Goal: Task Accomplishment & Management: Use online tool/utility

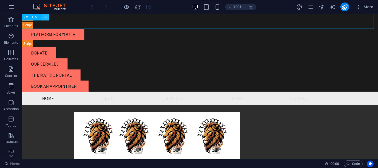
click at [46, 16] on icon at bounding box center [45, 17] width 3 height 6
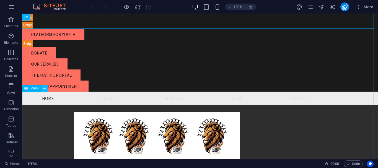
click at [45, 89] on icon at bounding box center [44, 89] width 3 height 6
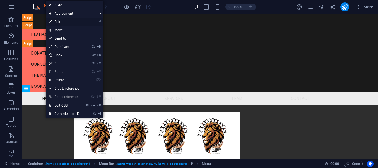
click at [64, 20] on link "⏎ Edit" at bounding box center [64, 22] width 37 height 8
select select
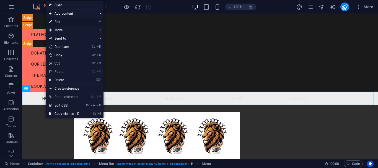
select select
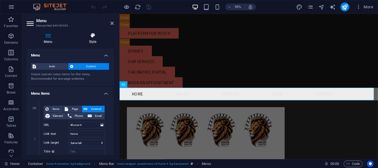
click at [94, 41] on h4 "Style" at bounding box center [93, 39] width 42 height 12
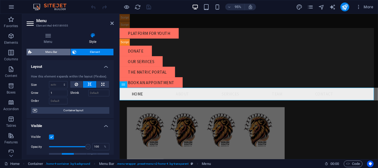
click at [47, 50] on span "Menu Bar" at bounding box center [51, 52] width 35 height 7
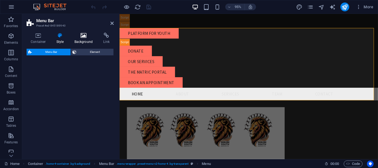
click at [83, 37] on icon at bounding box center [83, 36] width 27 height 6
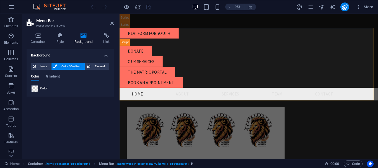
click at [34, 88] on span at bounding box center [35, 89] width 6 height 6
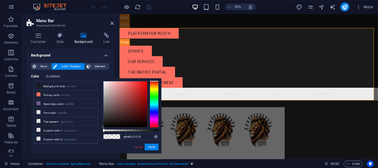
type input "rgba(159, 137, 137, 0)"
click at [109, 98] on div at bounding box center [126, 104] width 44 height 46
click at [141, 146] on link "Cancel" at bounding box center [139, 147] width 10 height 4
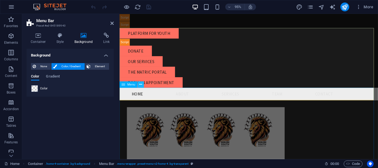
click at [141, 85] on icon at bounding box center [141, 85] width 3 height 6
click at [83, 34] on icon at bounding box center [83, 36] width 27 height 6
click at [110, 23] on h2 "Menu Bar" at bounding box center [75, 20] width 78 height 5
click at [111, 24] on icon at bounding box center [111, 23] width 3 height 4
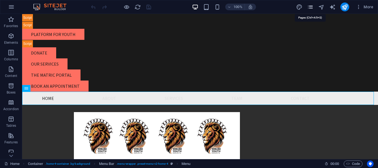
click at [310, 7] on icon "pages" at bounding box center [310, 7] width 6 height 6
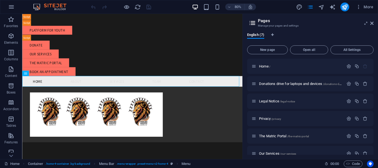
scroll to position [26, 0]
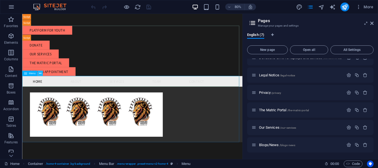
click at [40, 73] on icon at bounding box center [40, 73] width 2 height 5
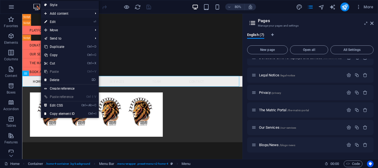
click at [66, 20] on link "⏎ Edit" at bounding box center [59, 22] width 37 height 8
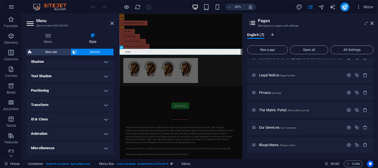
scroll to position [0, 0]
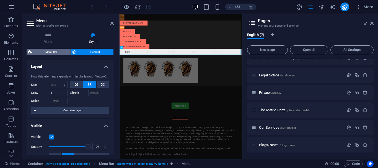
click at [53, 52] on span "Menu Bar" at bounding box center [51, 52] width 35 height 7
select select "rem"
select select "preset-menu-v2-home-4"
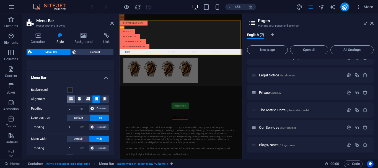
scroll to position [111, 0]
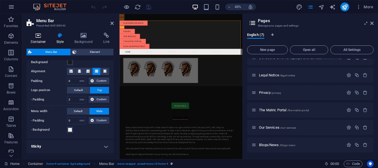
click at [42, 36] on icon at bounding box center [39, 36] width 24 height 6
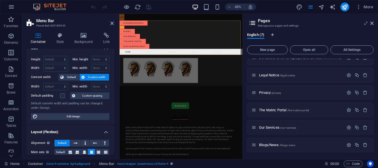
scroll to position [0, 0]
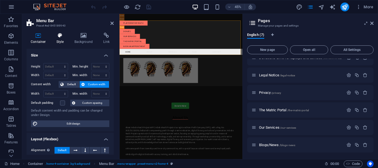
click at [61, 39] on h4 "Style" at bounding box center [61, 39] width 18 height 12
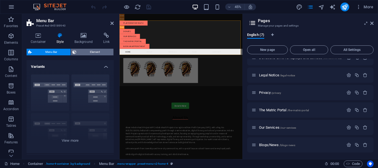
click at [82, 52] on span "Element" at bounding box center [95, 52] width 34 height 7
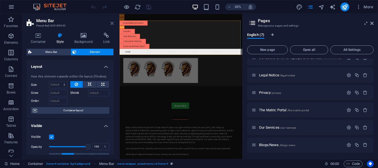
click at [111, 22] on icon at bounding box center [111, 23] width 3 height 4
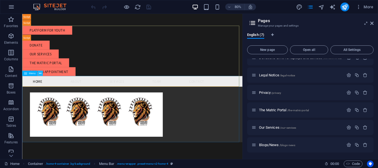
click at [38, 74] on button at bounding box center [39, 73] width 5 height 5
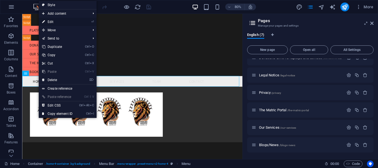
click at [56, 21] on link "⏎ Edit" at bounding box center [57, 22] width 37 height 8
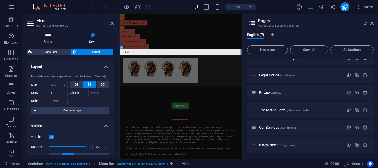
click at [49, 38] on h4 "Menu" at bounding box center [49, 39] width 45 height 12
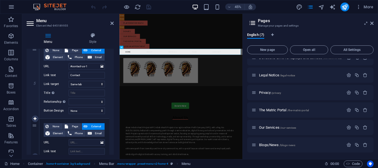
scroll to position [419, 0]
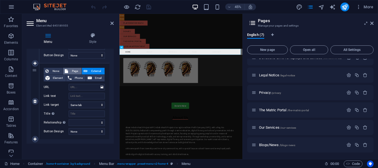
click at [76, 69] on span "Page" at bounding box center [75, 71] width 10 height 7
select select
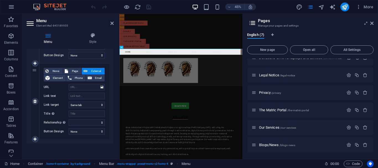
select select
click at [88, 86] on select "Home Donations drive for laptops and devices Legal Notice Privacy The Matric Po…" at bounding box center [87, 87] width 36 height 7
select select "6"
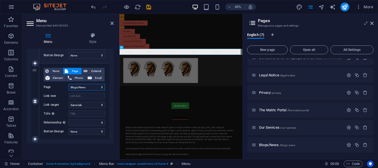
click at [69, 84] on select "Home Donations drive for laptops and devices Legal Notice Privacy The Matric Po…" at bounding box center [87, 87] width 36 height 7
select select
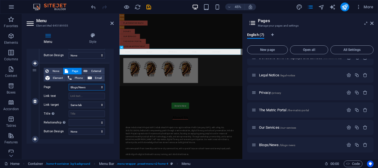
select select
click at [86, 97] on input "Link text" at bounding box center [87, 96] width 36 height 7
type input "Bl"
select select
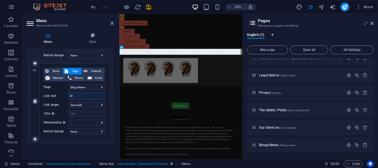
select select
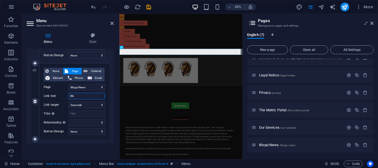
type input "Blog"
select select
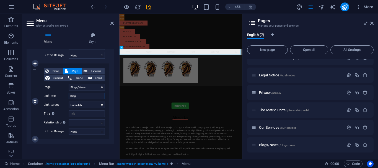
select select
type input "Blogs"
select select
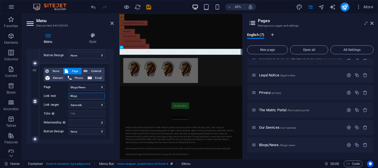
select select
type input "Blogs/"
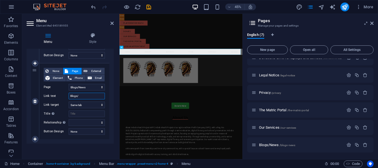
select select
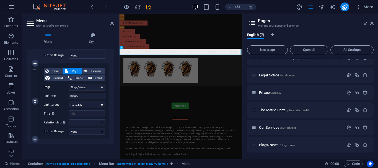
type input "Blogs/N"
select select
type input "Blogs/New"
select select
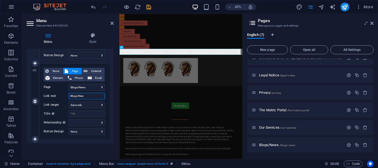
select select
type input "Blogs/News"
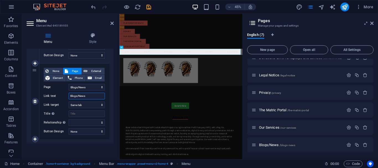
select select
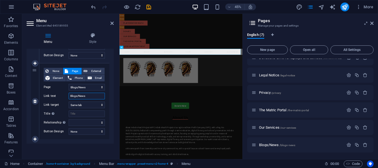
select select
type input "Blogs/News"
click at [91, 105] on select "New tab Same tab Overlay" at bounding box center [87, 105] width 36 height 7
click at [69, 102] on select "New tab Same tab Overlay" at bounding box center [87, 105] width 36 height 7
click at [76, 115] on input "Title Additional link description, should not be the same as the link text. The…" at bounding box center [87, 113] width 36 height 7
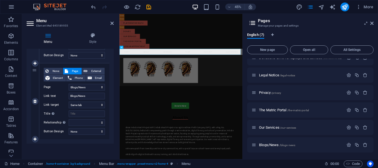
click at [64, 112] on label "Title Additional link description, should not be the same as the link text. The…" at bounding box center [56, 113] width 25 height 7
click at [69, 112] on input "Title Additional link description, should not be the same as the link text. The…" at bounding box center [87, 113] width 36 height 7
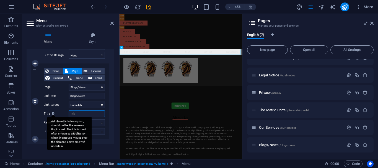
type input "G"
select select
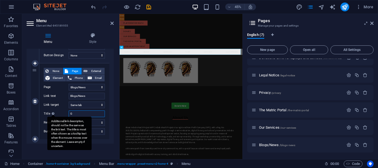
select select
type input "Get"
select select
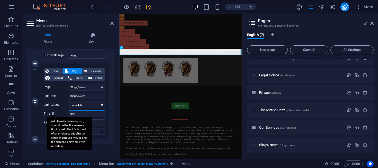
select select
type input "Get th"
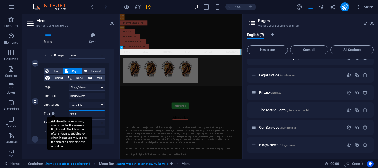
select select
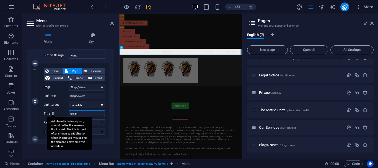
select select
type input "Get the"
select select
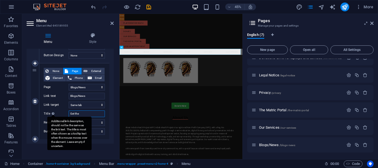
select select
type input "Get the l"
select select
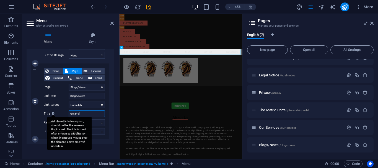
select select
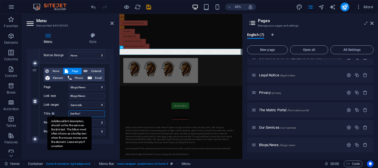
type input "Get the la"
select select
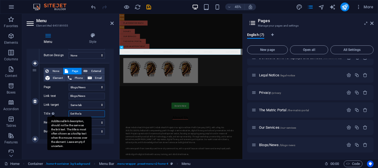
select select
type input "Get the lat"
select select
type input "Get the late"
select select
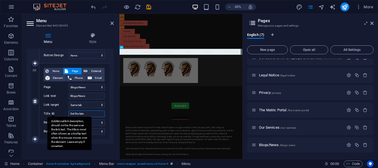
select select
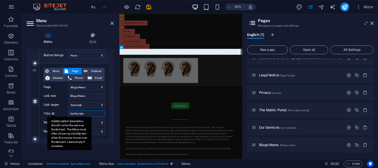
type input "Get the lates"
select select
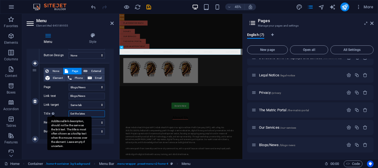
select select
type input "Get the latest"
select select
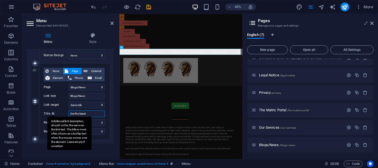
select select
type input "Get the latest"
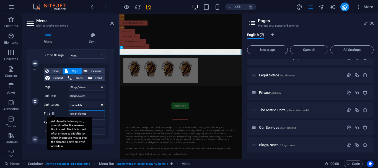
select select
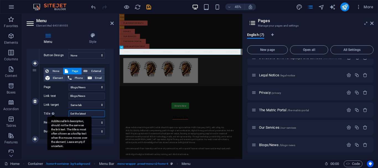
type input "Get the latest y"
select select
type input "Get the latest yo"
select select
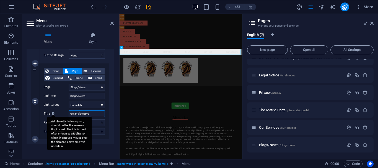
select select
type input "Get the latest you"
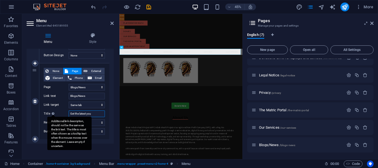
select select
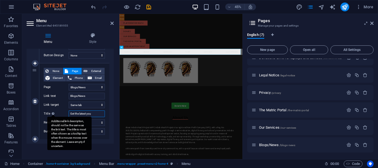
select select
type input "Get the latest youy"
select select
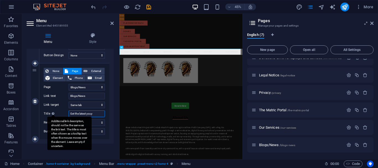
select select
type input "Get the latest youyh"
select select
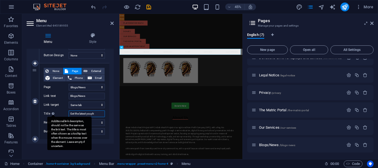
select select
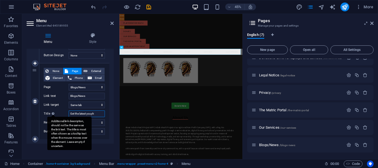
type input "Get the latest youyh n"
select select
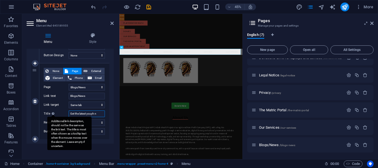
select select
type input "Get the latest youyh ne"
select select
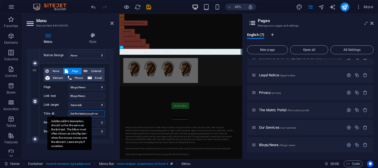
select select
type input "Get the latest youyh news"
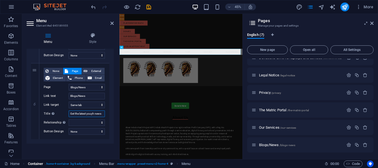
select select
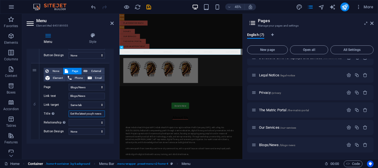
select select
click at [92, 113] on input "Get the latest youyh news" at bounding box center [87, 113] width 36 height 7
click at [93, 115] on input "Get the latest youyh news" at bounding box center [87, 113] width 36 height 7
type input "Get the latest youy news"
select select
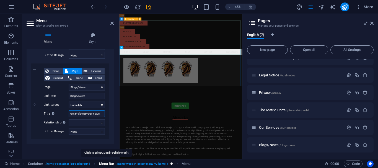
select select
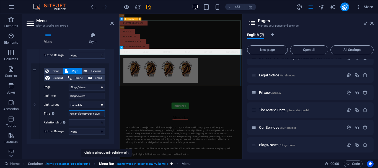
type input "Get the latest youyh news"
select select
click at [76, 112] on input "Get the latest youth news" at bounding box center [87, 113] width 36 height 7
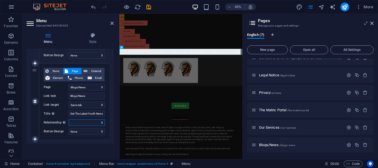
scroll to position [0, 0]
click at [91, 121] on select "alternate author bookmark external help license next nofollow noreferrer noopen…" at bounding box center [87, 122] width 36 height 7
click at [62, 116] on label "Title Additional link description, should not be the same as the link text. The…" at bounding box center [56, 113] width 25 height 7
click at [69, 116] on input "Get The Latest Youth News" at bounding box center [87, 113] width 36 height 7
click at [70, 132] on select "None Default Primary Secondary" at bounding box center [87, 131] width 36 height 7
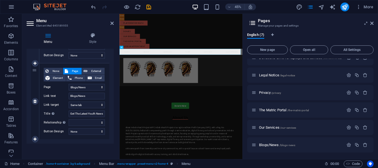
click at [58, 133] on label "Button Design" at bounding box center [56, 131] width 25 height 7
click at [69, 133] on select "None Default Primary Secondary" at bounding box center [87, 131] width 36 height 7
click at [77, 131] on select "None Default Primary Secondary" at bounding box center [87, 131] width 36 height 7
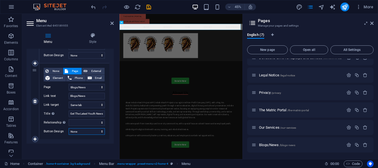
click at [85, 131] on select "None Default Primary Secondary" at bounding box center [87, 131] width 36 height 7
click at [69, 128] on select "None Default Primary Secondary" at bounding box center [87, 131] width 36 height 7
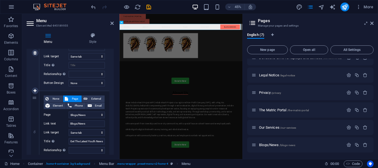
scroll to position [419, 0]
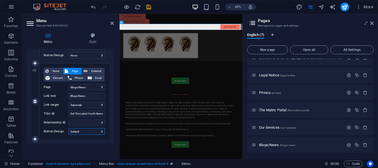
click at [76, 134] on select "None Default Primary Secondary" at bounding box center [87, 131] width 36 height 7
click at [69, 128] on select "None Default Primary Secondary" at bounding box center [87, 131] width 36 height 7
click at [113, 22] on icon at bounding box center [111, 23] width 3 height 4
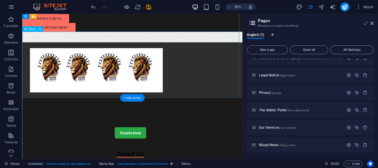
click at [269, 44] on nav "Home About Services Team Contact Blogs/News" at bounding box center [160, 42] width 276 height 13
click at [372, 24] on icon at bounding box center [372, 23] width 3 height 4
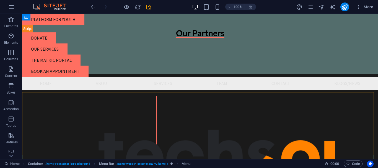
scroll to position [365, 0]
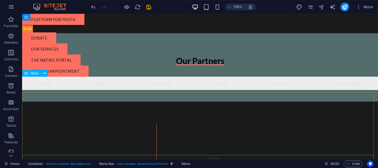
click at [342, 83] on nav "Home About Services Team Contact Blogs/News" at bounding box center [200, 83] width 356 height 13
click at [339, 81] on nav "Home About Services Team Contact Blogs/News" at bounding box center [200, 83] width 356 height 13
click at [335, 84] on nav "Home About Services Team Contact Blogs/News" at bounding box center [200, 83] width 356 height 13
click at [44, 75] on icon at bounding box center [44, 74] width 3 height 6
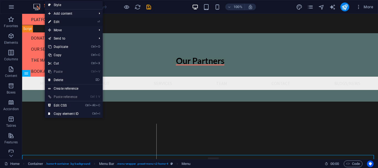
click at [65, 20] on link "⏎ Edit" at bounding box center [63, 22] width 37 height 8
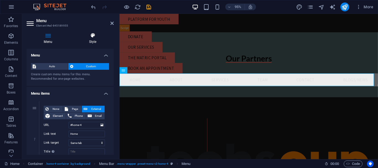
click at [86, 40] on h4 "Style" at bounding box center [93, 39] width 42 height 12
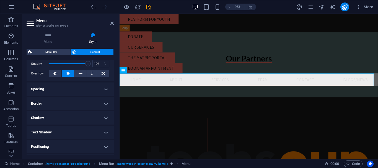
scroll to position [111, 0]
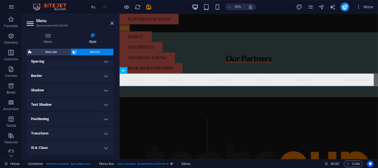
click at [62, 100] on h4 "Text Shadow" at bounding box center [70, 104] width 87 height 13
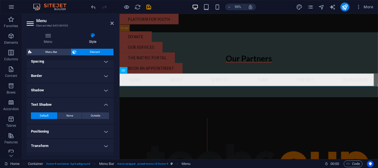
click at [62, 100] on h4 "Text Shadow" at bounding box center [70, 103] width 87 height 10
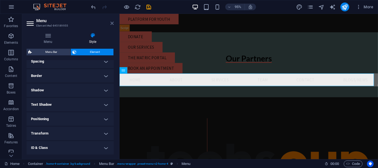
click at [112, 23] on icon at bounding box center [111, 23] width 3 height 4
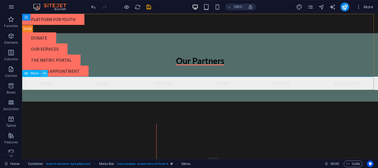
click at [44, 74] on icon at bounding box center [44, 74] width 3 height 6
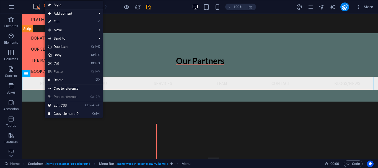
click at [62, 3] on link "Style" at bounding box center [74, 5] width 58 height 8
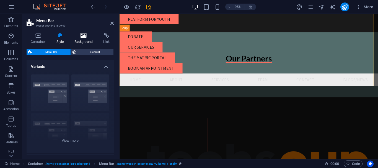
click at [82, 36] on icon at bounding box center [83, 36] width 27 height 6
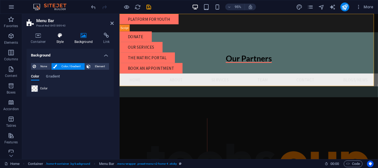
click at [66, 37] on icon at bounding box center [60, 36] width 16 height 6
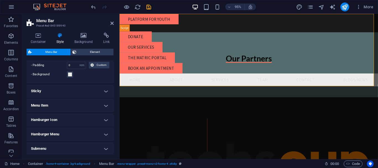
scroll to position [138, 0]
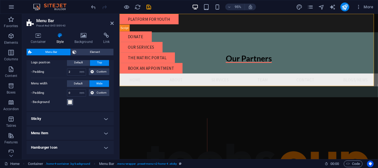
click at [70, 102] on span at bounding box center [70, 102] width 4 height 4
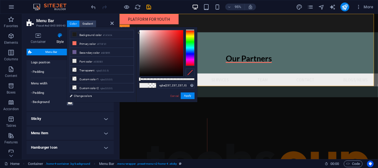
click at [139, 78] on div at bounding box center [166, 79] width 55 height 2
drag, startPoint x: 142, startPoint y: 77, endPoint x: 184, endPoint y: 77, distance: 42.1
click at [184, 77] on div "rgba(237, 237, 237, 0) Supported formats #0852ed rgb(8, 82, 237) rgba(8, 82, 23…" at bounding box center [166, 104] width 61 height 155
click at [186, 77] on div "rgba(237, 237, 237, 0) Supported formats #0852ed rgb(8, 82, 237) rgba(8, 82, 23…" at bounding box center [166, 104] width 61 height 155
drag, startPoint x: 187, startPoint y: 81, endPoint x: 197, endPoint y: 80, distance: 9.7
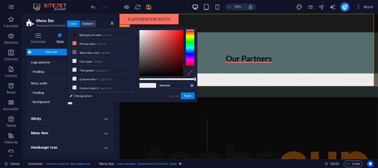
click at [197, 80] on div "#ededed Supported formats #0852ed rgb(8, 82, 237) rgba(8, 82, 237, 90%) hsv(221…" at bounding box center [166, 104] width 61 height 155
drag, startPoint x: 139, startPoint y: 33, endPoint x: 141, endPoint y: 78, distance: 45.2
click at [141, 75] on div at bounding box center [142, 74] width 2 height 2
click at [189, 96] on button "Apply" at bounding box center [188, 95] width 14 height 7
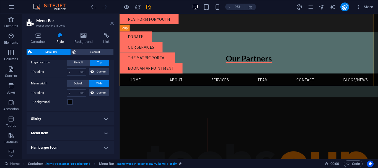
click at [111, 22] on icon at bounding box center [111, 23] width 3 height 4
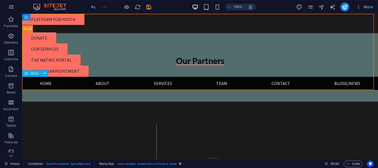
click at [348, 83] on nav "Home About Services Team Contact Blogs/News" at bounding box center [200, 83] width 356 height 13
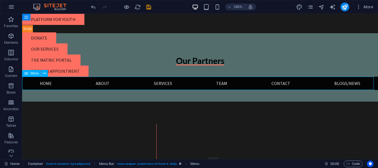
click at [343, 84] on nav "Home About Services Team Contact Blogs/News" at bounding box center [200, 83] width 356 height 13
click at [274, 84] on nav "Home About Services Team Contact Blogs/News" at bounding box center [200, 83] width 356 height 13
click at [273, 86] on nav "Home About Services Team Contact Blogs/News" at bounding box center [200, 83] width 356 height 13
click at [273, 84] on nav "Home About Services Team Contact Blogs/News" at bounding box center [200, 83] width 356 height 13
click at [217, 85] on nav "Home About Services Team Contact Blogs/News" at bounding box center [200, 83] width 356 height 13
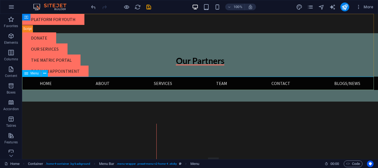
click at [218, 82] on nav "Home About Services Team Contact Blogs/News" at bounding box center [200, 83] width 356 height 13
click at [160, 82] on nav "Home About Services Team Contact Blogs/News" at bounding box center [200, 83] width 356 height 13
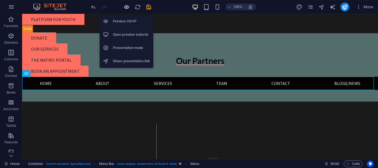
click at [126, 6] on icon "button" at bounding box center [127, 7] width 6 height 6
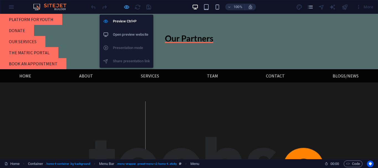
scroll to position [342, 0]
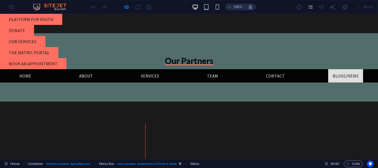
click at [342, 76] on link "Blogs/News" at bounding box center [345, 75] width 35 height 13
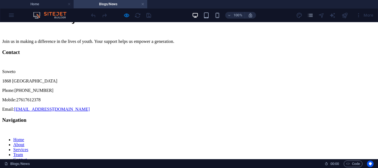
scroll to position [0, 0]
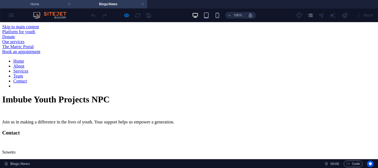
click at [39, 2] on h4 "Home" at bounding box center [37, 4] width 74 height 6
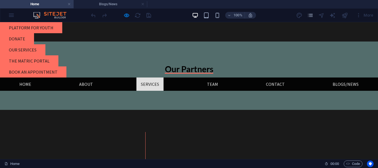
click at [148, 83] on link "Services" at bounding box center [150, 84] width 27 height 13
click at [144, 83] on link "Services" at bounding box center [150, 84] width 27 height 13
click at [148, 83] on link "Services" at bounding box center [150, 84] width 27 height 13
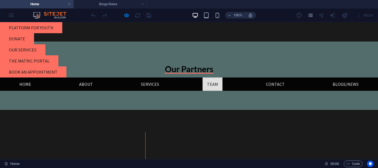
click at [206, 85] on link "Team" at bounding box center [213, 84] width 20 height 13
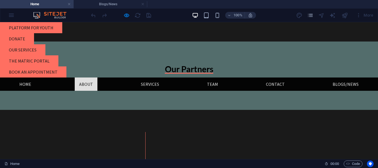
click at [83, 81] on link "About" at bounding box center [86, 84] width 23 height 13
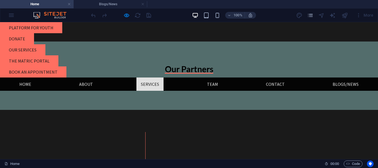
click at [145, 86] on link "Services" at bounding box center [150, 84] width 27 height 13
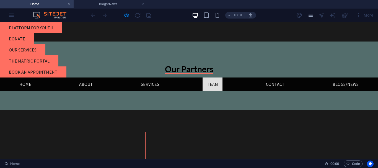
click at [215, 83] on link "Team" at bounding box center [213, 84] width 20 height 13
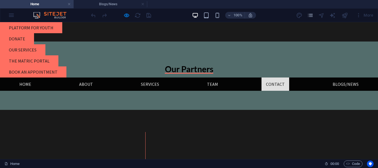
click at [271, 83] on link "Contact" at bounding box center [276, 84] width 28 height 13
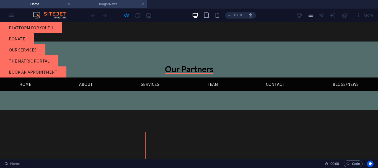
click at [88, 3] on h4 "Blogs/News" at bounding box center [111, 4] width 74 height 6
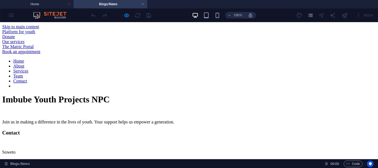
scroll to position [0, 0]
click at [142, 4] on link at bounding box center [142, 4] width 3 height 5
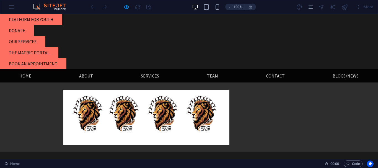
scroll to position [342, 0]
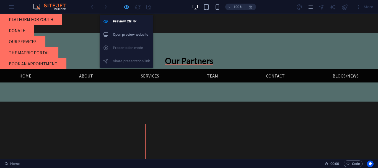
click at [128, 6] on icon "button" at bounding box center [127, 7] width 6 height 6
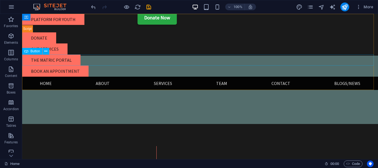
scroll to position [365, 0]
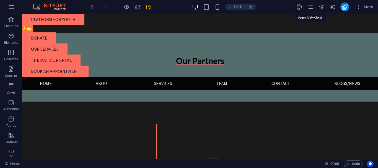
click at [311, 8] on icon "pages" at bounding box center [310, 7] width 6 height 6
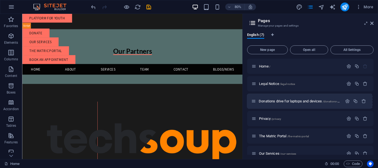
drag, startPoint x: 254, startPoint y: 91, endPoint x: 253, endPoint y: 104, distance: 13.3
click at [253, 104] on div "Home / Donations drive for laptops and devices /donations-drive-for-laptops-and…" at bounding box center [310, 119] width 127 height 120
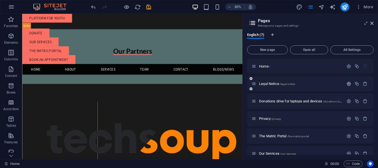
click at [347, 83] on icon "button" at bounding box center [349, 83] width 5 height 5
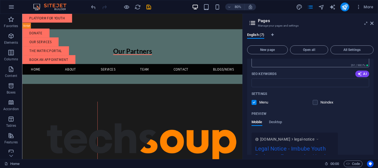
scroll to position [0, 0]
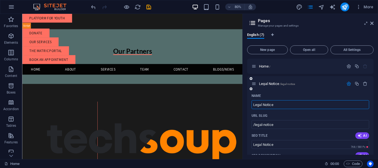
click at [347, 85] on icon "button" at bounding box center [349, 83] width 5 height 5
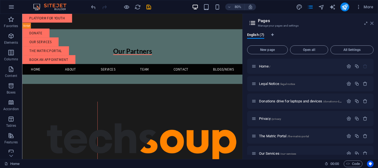
click at [373, 25] on icon at bounding box center [372, 23] width 3 height 4
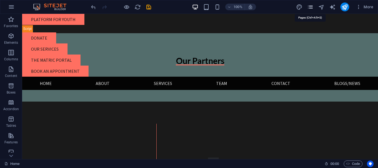
click at [311, 7] on icon "pages" at bounding box center [310, 7] width 6 height 6
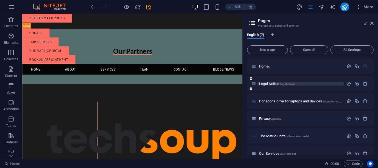
click at [270, 84] on span "Legal Notice /legal-notice" at bounding box center [277, 84] width 36 height 4
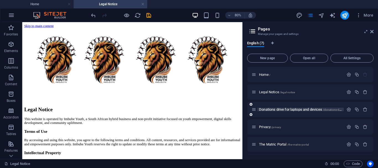
click at [269, 110] on span "Donations drive for laptops and devices /donations-drive-for-laptops-and-devices" at bounding box center [316, 109] width 115 height 4
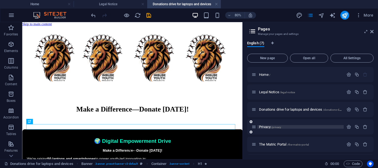
click at [266, 127] on span "Privacy /privacy" at bounding box center [270, 127] width 22 height 4
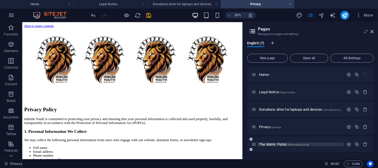
click at [270, 145] on span "The Matric Portal /the-matric-portal" at bounding box center [284, 144] width 50 height 4
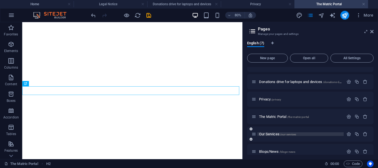
click at [271, 133] on span "Our Services /our-services" at bounding box center [277, 134] width 37 height 4
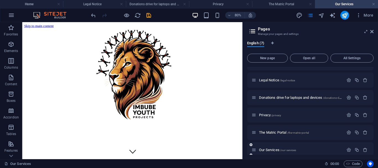
scroll to position [34, 0]
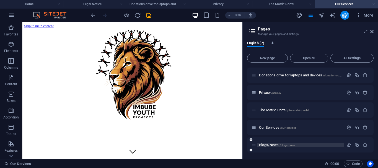
click at [266, 145] on span "Blogs/News /blogs-news" at bounding box center [277, 145] width 36 height 4
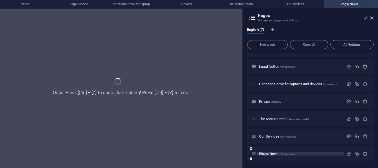
scroll to position [12, 0]
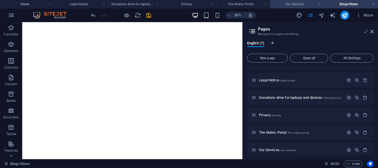
click at [282, 3] on h4 "Our Services" at bounding box center [297, 4] width 54 height 6
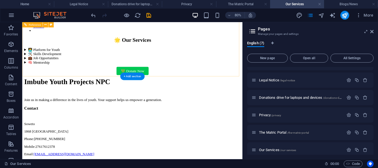
scroll to position [222, 0]
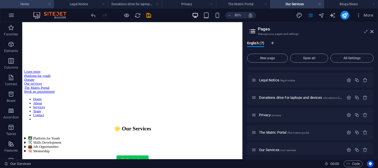
click at [20, 2] on h4 "Home" at bounding box center [27, 4] width 54 height 6
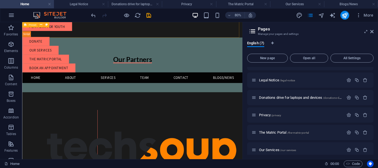
scroll to position [0, 0]
click at [40, 70] on icon at bounding box center [40, 70] width 2 height 5
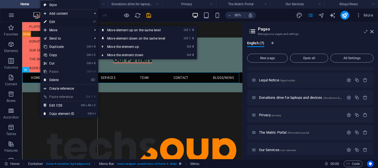
click at [56, 20] on link "⏎ Edit" at bounding box center [58, 22] width 37 height 8
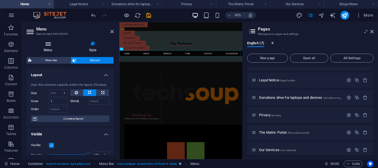
click at [51, 46] on icon at bounding box center [48, 44] width 43 height 6
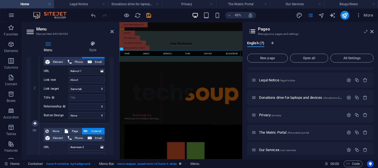
scroll to position [166, 0]
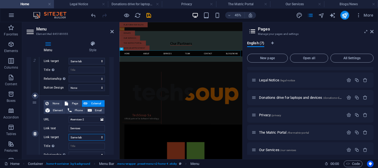
click at [95, 136] on select "New tab Same tab Overlay" at bounding box center [87, 137] width 36 height 7
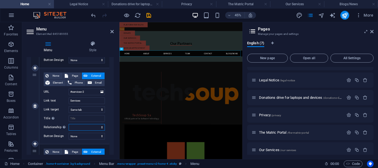
click at [96, 128] on select "alternate author bookmark external help license next nofollow noreferrer noopen…" at bounding box center [87, 127] width 36 height 7
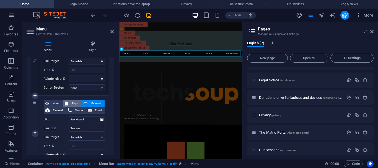
click at [74, 104] on span "Page" at bounding box center [75, 103] width 10 height 7
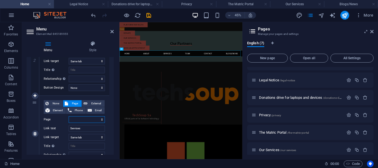
click at [87, 119] on select "Home Legal Notice Donations drive for laptops and devices Privacy The Matric Po…" at bounding box center [87, 119] width 36 height 7
click at [69, 116] on select "Home Legal Notice Donations drive for laptops and devices Privacy The Matric Po…" at bounding box center [87, 119] width 36 height 7
click at [113, 32] on icon at bounding box center [111, 31] width 3 height 4
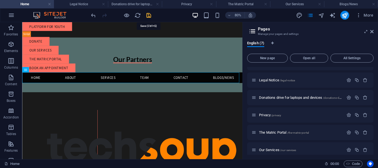
click at [147, 16] on icon "save" at bounding box center [149, 15] width 6 height 6
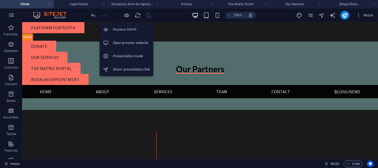
drag, startPoint x: 126, startPoint y: 16, endPoint x: 134, endPoint y: 16, distance: 7.8
click at [126, 16] on icon "button" at bounding box center [127, 15] width 6 height 6
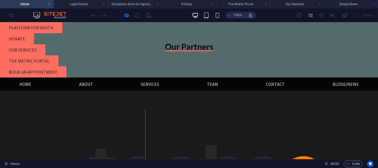
scroll to position [342, 0]
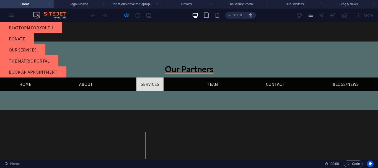
click at [145, 85] on link "Services" at bounding box center [150, 84] width 27 height 13
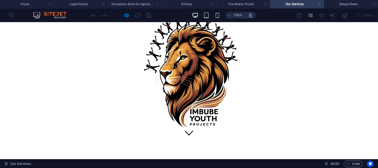
scroll to position [0, 0]
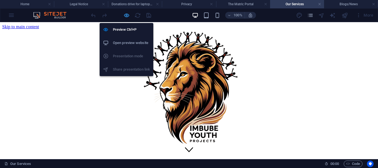
drag, startPoint x: 127, startPoint y: 14, endPoint x: 150, endPoint y: 41, distance: 35.5
click at [127, 14] on icon "button" at bounding box center [127, 15] width 6 height 6
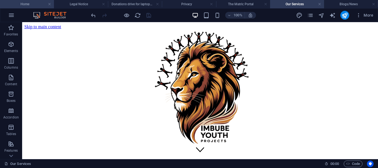
click at [37, 6] on h4 "Home" at bounding box center [27, 4] width 54 height 6
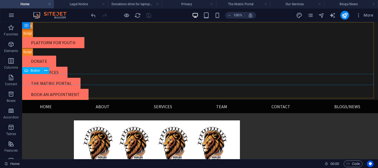
scroll to position [342, 0]
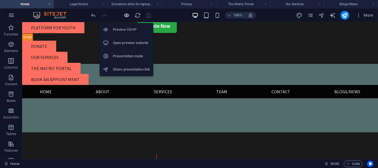
drag, startPoint x: 126, startPoint y: 15, endPoint x: 155, endPoint y: 76, distance: 67.5
click at [126, 15] on icon "button" at bounding box center [127, 15] width 6 height 6
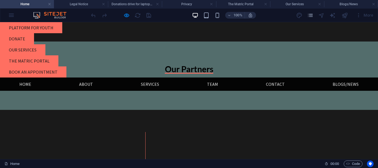
scroll to position [320, 0]
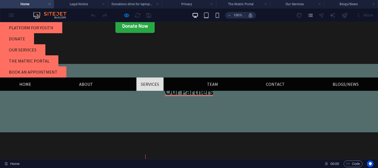
drag, startPoint x: 149, startPoint y: 85, endPoint x: 149, endPoint y: 88, distance: 2.8
click at [149, 85] on link "Services" at bounding box center [150, 84] width 27 height 13
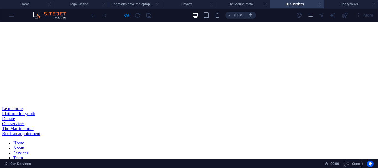
scroll to position [277, 0]
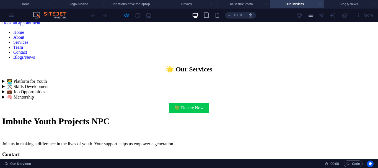
click at [57, 84] on summary "🧑‍💻 Platform for Youth" at bounding box center [189, 81] width 374 height 5
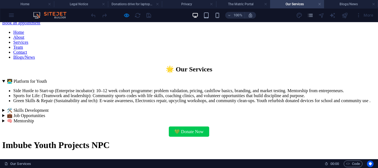
click at [77, 93] on li "Side Hustle to Start-up (Enterprise incubator): 10–12 week cohort programme: pr…" at bounding box center [194, 90] width 363 height 5
drag, startPoint x: 72, startPoint y: 117, endPoint x: 95, endPoint y: 118, distance: 23.6
click at [72, 98] on li "Sports for Life: (Teamwork and leadership): Community sports codes with life sk…" at bounding box center [194, 95] width 363 height 5
click at [92, 103] on li "Green Skills & Repair (Sustainability and tech): E-waste awareness, Electronics…" at bounding box center [194, 100] width 363 height 5
click at [57, 93] on div "🌟 Our Services 🧑‍💻 Platform for Youth Side Hustle to Start-up (Enterprise incub…" at bounding box center [189, 99] width 374 height 69
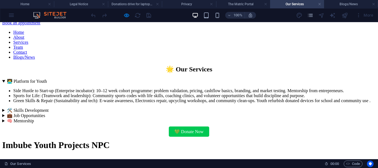
click at [56, 84] on summary "🧑‍💻 Platform for Youth" at bounding box center [189, 81] width 374 height 5
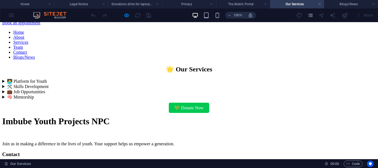
click at [58, 89] on summary "🛠️ Skills Development" at bounding box center [189, 86] width 374 height 5
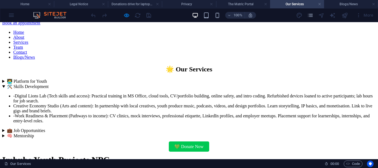
click at [58, 89] on summary "🛠️ Skills Development" at bounding box center [189, 86] width 374 height 5
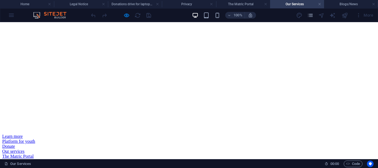
scroll to position [111, 0]
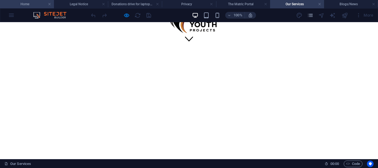
click at [17, 5] on h4 "Home" at bounding box center [27, 4] width 54 height 6
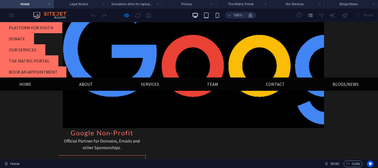
scroll to position [929, 0]
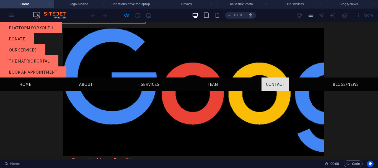
click at [268, 85] on link "Contact" at bounding box center [276, 84] width 28 height 13
click at [271, 84] on link "Contact" at bounding box center [276, 84] width 28 height 13
click at [273, 84] on link "Contact" at bounding box center [276, 84] width 28 height 13
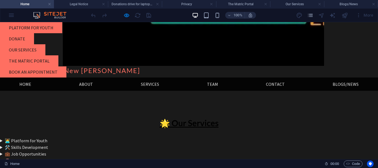
scroll to position [1728, 0]
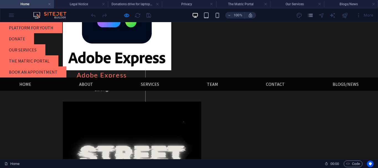
scroll to position [1118, 0]
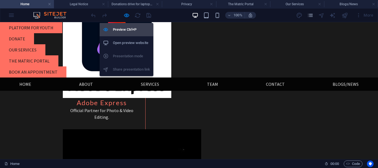
click at [126, 15] on icon "button" at bounding box center [127, 15] width 6 height 6
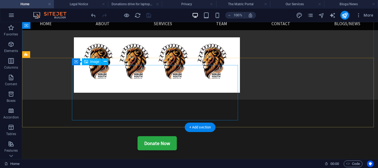
scroll to position [0, 0]
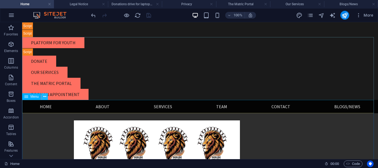
click at [43, 97] on icon at bounding box center [44, 97] width 3 height 6
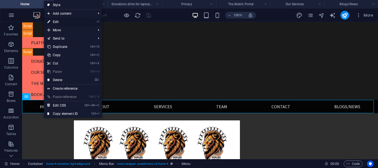
click at [57, 18] on link "⏎ Edit" at bounding box center [62, 22] width 37 height 8
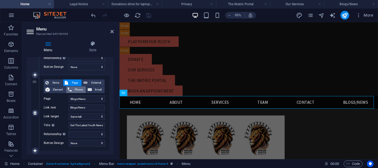
scroll to position [427, 0]
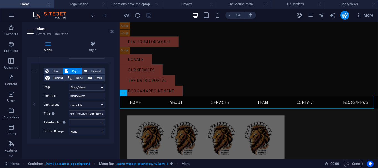
drag, startPoint x: 111, startPoint y: 31, endPoint x: 137, endPoint y: 131, distance: 103.4
click at [111, 31] on icon at bounding box center [111, 31] width 3 height 4
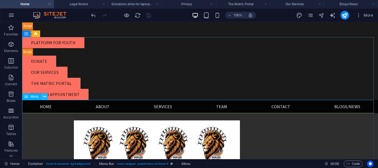
click at [43, 96] on icon at bounding box center [44, 97] width 3 height 6
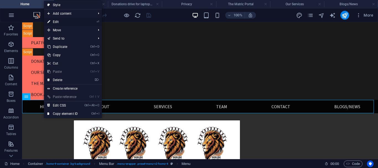
click at [60, 20] on link "⏎ Edit" at bounding box center [62, 22] width 37 height 8
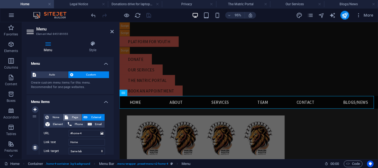
click at [75, 115] on span "Page" at bounding box center [75, 117] width 10 height 7
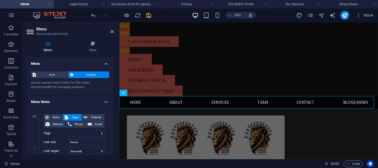
click at [110, 33] on header "Menu Element #ed-845189955" at bounding box center [70, 29] width 87 height 14
click at [113, 29] on h2 "Menu" at bounding box center [75, 29] width 78 height 5
click at [113, 30] on icon at bounding box center [111, 31] width 3 height 4
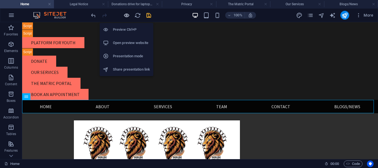
click at [126, 13] on icon "button" at bounding box center [127, 15] width 6 height 6
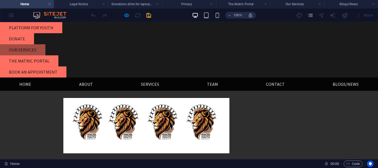
click at [18, 49] on link "Our services" at bounding box center [22, 49] width 45 height 11
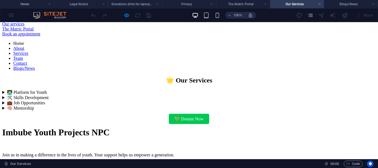
scroll to position [238, 0]
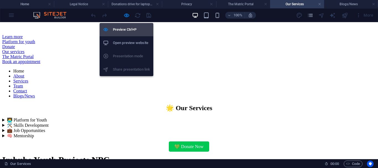
drag, startPoint x: 126, startPoint y: 14, endPoint x: 119, endPoint y: 28, distance: 15.5
click at [126, 14] on icon "button" at bounding box center [127, 15] width 6 height 6
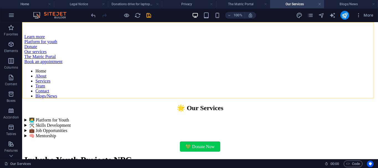
scroll to position [210, 0]
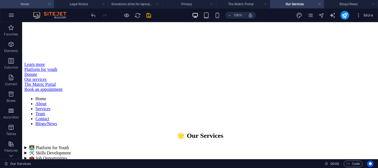
click at [24, 4] on h4 "Home" at bounding box center [27, 4] width 54 height 6
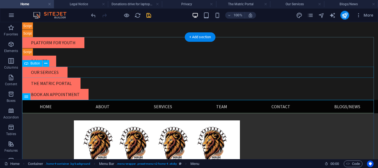
scroll to position [0, 0]
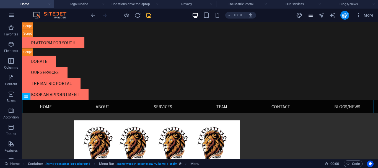
click at [307, 14] on span "pages" at bounding box center [310, 15] width 7 height 6
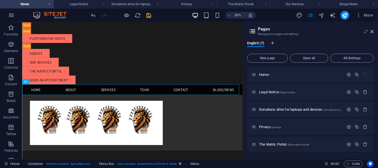
scroll to position [28, 0]
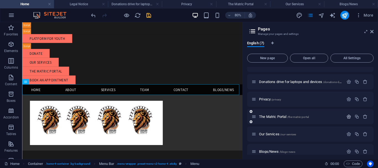
click at [348, 116] on icon "button" at bounding box center [349, 116] width 5 height 5
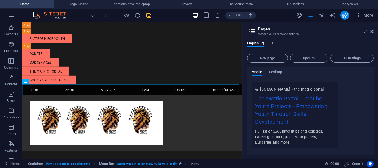
scroll to position [249, 0]
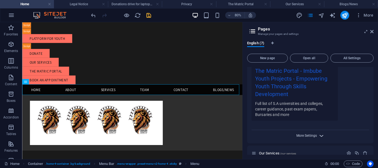
click at [307, 134] on span "More Settings" at bounding box center [307, 136] width 20 height 4
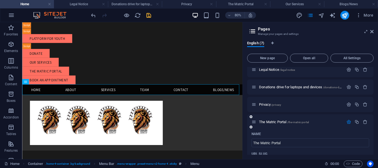
scroll to position [0, 0]
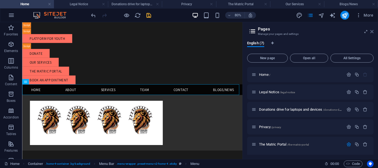
drag, startPoint x: 372, startPoint y: 30, endPoint x: 348, endPoint y: 7, distance: 33.9
click at [372, 30] on icon at bounding box center [372, 31] width 3 height 4
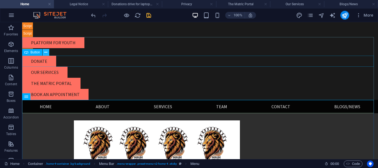
click at [45, 51] on icon at bounding box center [45, 53] width 3 height 6
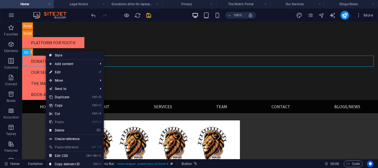
click at [61, 73] on link "⏎ Edit" at bounding box center [64, 72] width 37 height 8
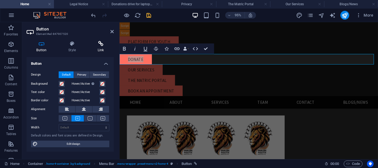
click at [100, 43] on icon at bounding box center [101, 44] width 26 height 6
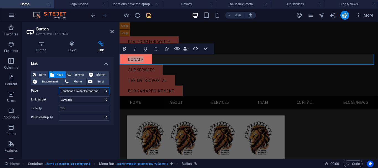
click at [90, 91] on select "Home Legal Notice Donations drive for laptops and devices Privacy The Matric Po…" at bounding box center [84, 91] width 51 height 7
click at [90, 89] on select "Home Legal Notice Donations drive for laptops and devices Privacy The Matric Po…" at bounding box center [84, 91] width 51 height 7
click at [73, 98] on select "New tab Same tab Overlay" at bounding box center [84, 99] width 51 height 7
click at [47, 43] on icon at bounding box center [42, 44] width 30 height 6
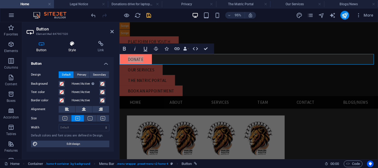
click at [74, 47] on h4 "Style" at bounding box center [73, 47] width 29 height 12
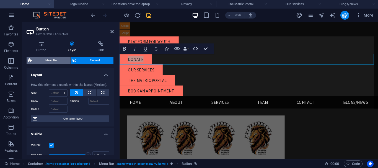
click at [57, 59] on span "Menu Bar" at bounding box center [51, 60] width 35 height 7
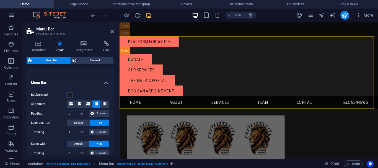
scroll to position [59, 0]
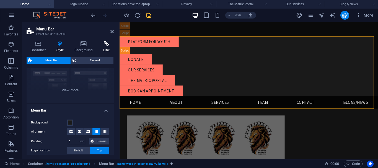
click at [104, 47] on h4 "Link" at bounding box center [106, 47] width 15 height 12
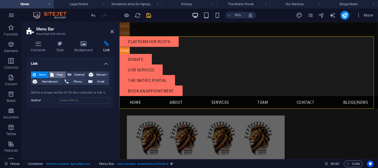
click at [58, 72] on span "Page" at bounding box center [59, 74] width 9 height 7
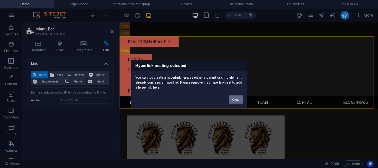
click at [239, 98] on button "Okay" at bounding box center [236, 99] width 14 height 8
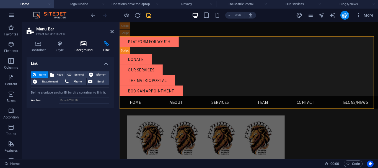
click at [83, 46] on icon at bounding box center [83, 44] width 27 height 6
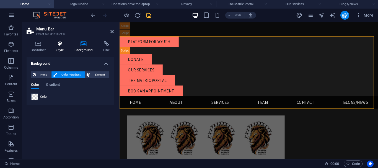
click at [60, 49] on h4 "Style" at bounding box center [61, 47] width 18 height 12
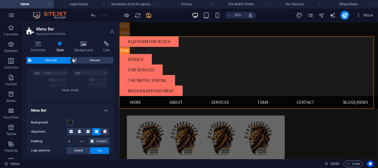
click at [111, 31] on icon at bounding box center [111, 31] width 3 height 4
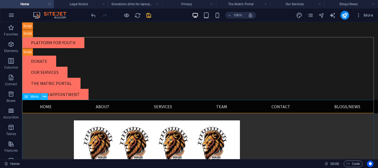
click at [43, 99] on icon at bounding box center [44, 97] width 3 height 6
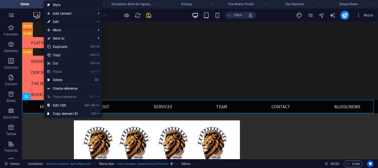
click at [62, 20] on link "⏎ Edit" at bounding box center [62, 22] width 37 height 8
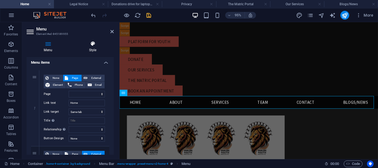
scroll to position [12, 0]
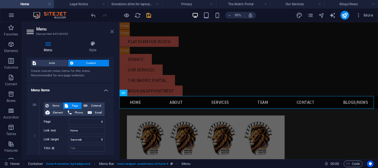
click at [112, 31] on icon at bounding box center [111, 31] width 3 height 4
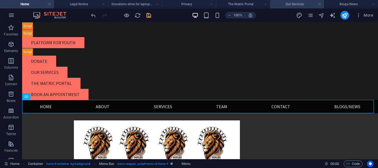
click at [290, 4] on h4 "Our Services" at bounding box center [297, 4] width 54 height 6
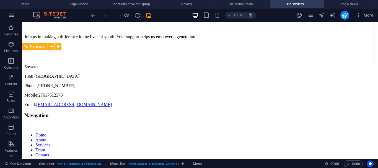
scroll to position [246, 0]
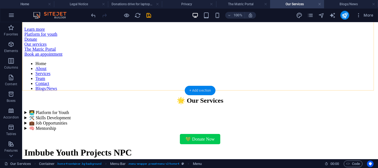
click at [196, 88] on div "+ Add section" at bounding box center [200, 90] width 31 height 9
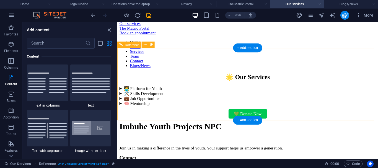
scroll to position [189, 0]
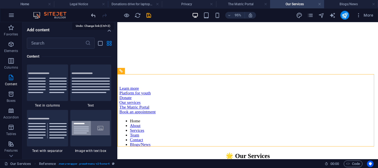
click at [91, 16] on icon "undo" at bounding box center [93, 15] width 6 height 6
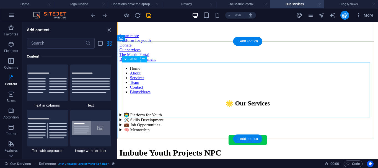
scroll to position [300, 0]
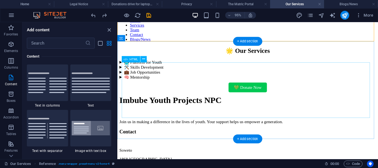
click at [128, 94] on div "🌟 Our Services 🧑‍💻 Platform for Youth Side Hustle to Start-up (Enterprise incub…" at bounding box center [255, 70] width 270 height 45
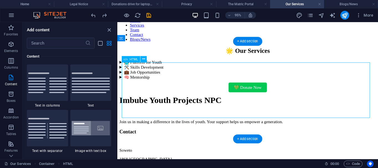
click at [125, 94] on div "🌟 Our Services 🧑‍💻 Platform for Youth Side Hustle to Start-up (Enterprise incub…" at bounding box center [255, 70] width 270 height 45
click at [124, 88] on div "🌟 Our Services 🧑‍💻 Platform for Youth Side Hustle to Start-up (Enterprise incub…" at bounding box center [255, 70] width 270 height 45
click at [123, 88] on div "🌟 Our Services 🧑‍💻 Platform for Youth Side Hustle to Start-up (Enterprise incub…" at bounding box center [255, 70] width 270 height 45
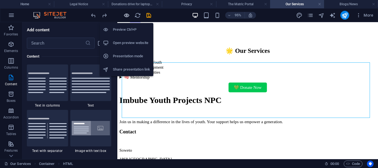
click at [126, 15] on icon "button" at bounding box center [127, 15] width 6 height 6
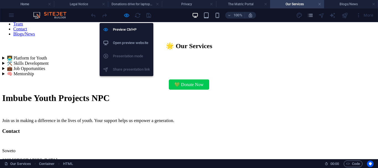
scroll to position [286, 0]
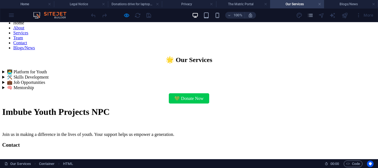
click at [58, 74] on summary "🧑‍💻 Platform for Youth" at bounding box center [189, 71] width 374 height 5
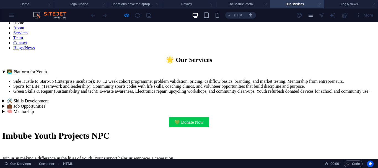
click at [58, 104] on summary "🛠️ Skills Development" at bounding box center [189, 100] width 374 height 5
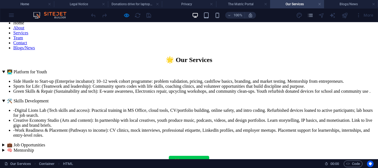
scroll to position [342, 0]
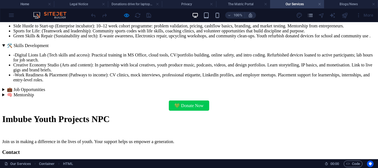
click at [58, 92] on summary "💼 Job Opportunities" at bounding box center [189, 89] width 374 height 5
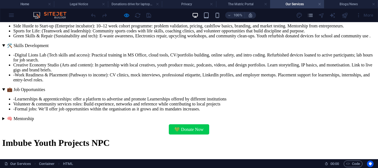
click at [58, 121] on summary "🧠 Mentorship" at bounding box center [189, 118] width 374 height 5
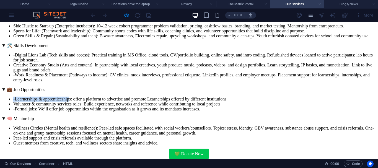
drag, startPoint x: 68, startPoint y: 132, endPoint x: 125, endPoint y: 129, distance: 57.7
click at [125, 102] on li "-Learnerships & apprenticeships: offer a platform to advertise and promote Lear…" at bounding box center [194, 99] width 363 height 5
click at [129, 102] on li "-Learnerships & apprenticeships: offer a platform to advertise and promote Lear…" at bounding box center [194, 99] width 363 height 5
click at [143, 102] on li "-Learnerships & apprenticeships: offer a platform to advertise and promote Lear…" at bounding box center [194, 99] width 363 height 5
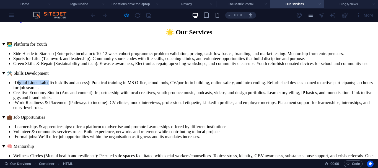
drag, startPoint x: 72, startPoint y: 114, endPoint x: 101, endPoint y: 114, distance: 29.4
click at [101, 90] on li "-Digital Lions Lab (Tech skills and access): Practical training in MS Office, c…" at bounding box center [194, 85] width 363 height 10
drag, startPoint x: 90, startPoint y: 115, endPoint x: 78, endPoint y: 115, distance: 11.9
click at [89, 90] on li "-Digital Lions Lab (Tech skills and access): Practical training in MS Office, c…" at bounding box center [194, 85] width 363 height 10
click at [71, 90] on li "-Digital Lions Lab (Tech skills and access): Practical training in MS Office, c…" at bounding box center [194, 85] width 363 height 10
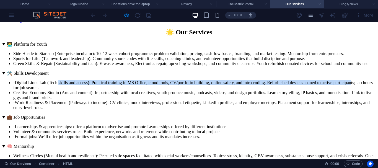
drag, startPoint x: 115, startPoint y: 114, endPoint x: 170, endPoint y: 119, distance: 54.8
click at [170, 90] on li "-Digital Lions Lab (Tech skills and access): Practical training in MS Office, c…" at bounding box center [194, 85] width 363 height 10
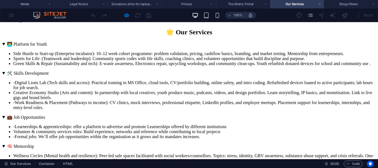
click at [175, 90] on li "-Digital Lions Lab (Tech skills and access): Practical training in MS Office, c…" at bounding box center [194, 85] width 363 height 10
click at [71, 90] on li "-Digital Lions Lab (Tech skills and access): Practical training in MS Office, c…" at bounding box center [194, 85] width 363 height 10
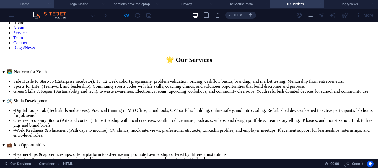
click at [28, 4] on h4 "Home" at bounding box center [27, 4] width 54 height 6
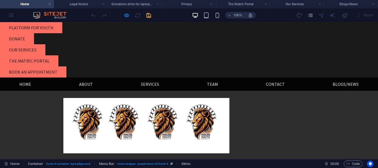
scroll to position [0, 0]
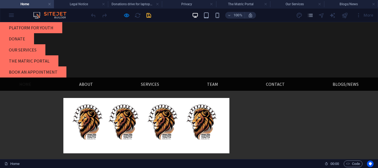
click at [20, 86] on link "Home" at bounding box center [25, 84] width 21 height 13
click at [85, 84] on link "About" at bounding box center [86, 84] width 23 height 13
click at [310, 13] on icon "pages" at bounding box center [310, 15] width 6 height 6
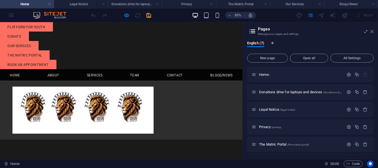
click at [372, 32] on icon at bounding box center [372, 31] width 3 height 4
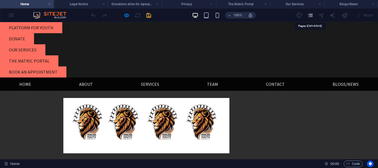
click at [312, 17] on icon "pages" at bounding box center [310, 15] width 6 height 6
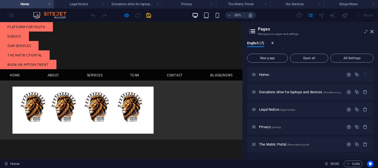
click at [221, 145] on div at bounding box center [143, 126] width 286 height 70
click at [372, 31] on icon at bounding box center [372, 31] width 3 height 4
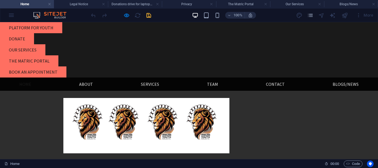
click at [25, 88] on link "Home" at bounding box center [25, 84] width 21 height 13
click at [85, 83] on link "About" at bounding box center [86, 84] width 23 height 13
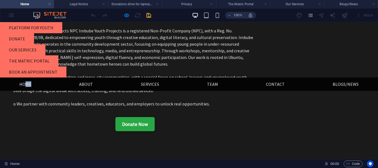
scroll to position [166, 0]
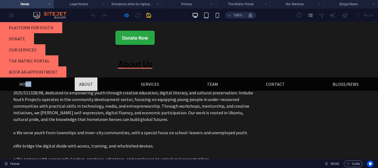
click at [86, 84] on link "About" at bounding box center [86, 84] width 23 height 13
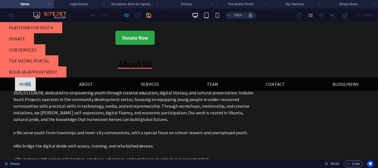
click at [29, 86] on link "Home" at bounding box center [25, 84] width 21 height 13
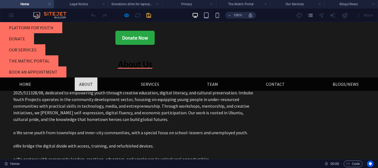
click at [82, 82] on link "About" at bounding box center [86, 84] width 23 height 13
click at [81, 84] on link "About" at bounding box center [86, 84] width 23 height 13
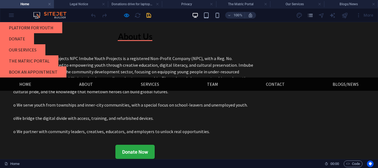
scroll to position [222, 0]
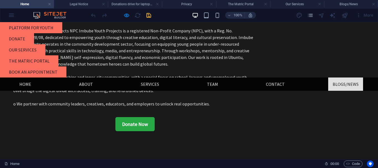
click at [344, 86] on link "Blogs/News" at bounding box center [345, 84] width 35 height 13
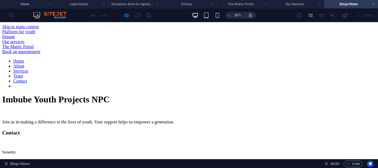
scroll to position [0, 0]
click at [22, 4] on h4 "Home" at bounding box center [27, 4] width 54 height 6
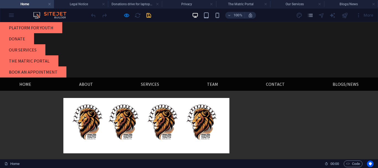
scroll to position [222, 0]
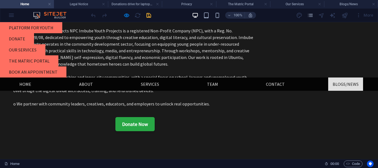
click at [347, 88] on link "Blogs/News" at bounding box center [345, 84] width 35 height 13
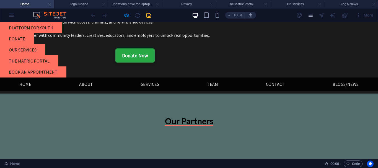
scroll to position [0, 0]
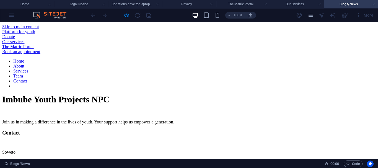
click at [24, 63] on link "Home" at bounding box center [18, 61] width 11 height 5
click at [17, 5] on h4 "Home" at bounding box center [27, 4] width 54 height 6
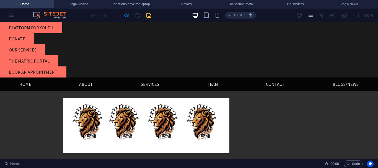
scroll to position [222, 0]
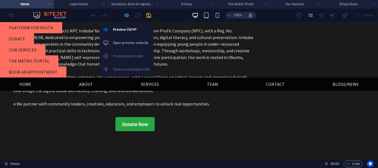
drag, startPoint x: 125, startPoint y: 15, endPoint x: 33, endPoint y: 24, distance: 92.9
click at [125, 15] on icon "button" at bounding box center [127, 15] width 6 height 6
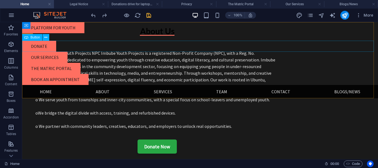
scroll to position [244, 0]
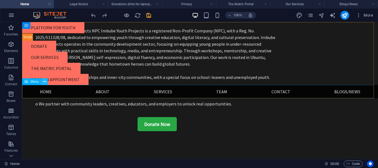
click at [45, 84] on icon at bounding box center [44, 82] width 3 height 6
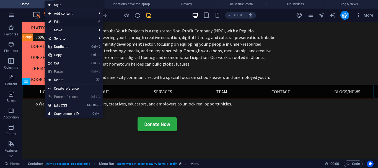
click at [56, 22] on link "⏎ Edit" at bounding box center [63, 22] width 37 height 8
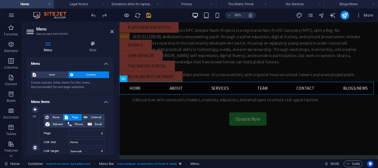
scroll to position [28, 0]
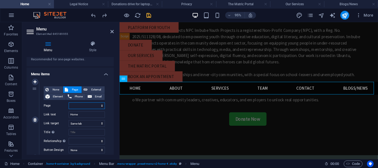
click at [95, 103] on select "Home Legal Notice Donations drive for laptops and devices Privacy The Matric Po…" at bounding box center [87, 105] width 36 height 7
click at [69, 102] on select "Home Legal Notice Donations drive for laptops and devices Privacy The Matric Po…" at bounding box center [87, 105] width 36 height 7
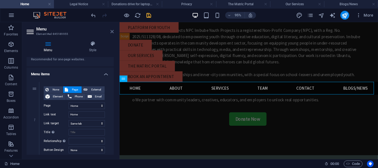
click at [111, 32] on icon at bounding box center [111, 31] width 3 height 4
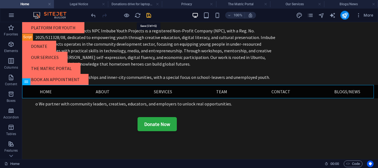
click at [148, 13] on icon "save" at bounding box center [149, 15] width 6 height 6
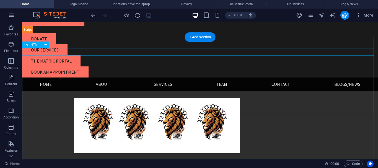
scroll to position [0, 0]
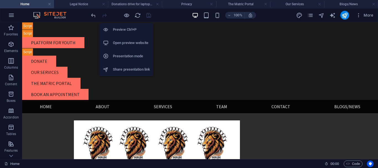
drag, startPoint x: 126, startPoint y: 16, endPoint x: 130, endPoint y: 43, distance: 27.4
click at [126, 16] on icon "button" at bounding box center [127, 15] width 6 height 6
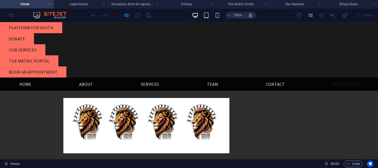
click at [345, 84] on link "Blogs/News" at bounding box center [345, 84] width 35 height 13
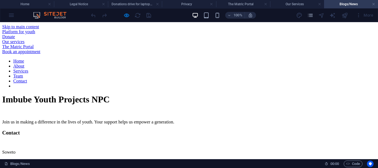
click at [23, 63] on link "Home" at bounding box center [18, 61] width 11 height 5
click at [34, 3] on h4 "Home" at bounding box center [27, 4] width 54 height 6
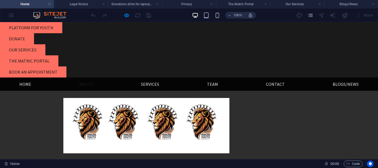
click at [84, 84] on link "About" at bounding box center [86, 84] width 23 height 13
click at [141, 84] on link "Services" at bounding box center [150, 84] width 27 height 13
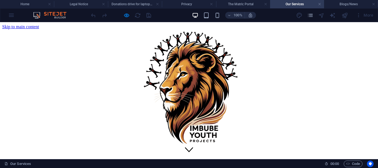
scroll to position [286, 0]
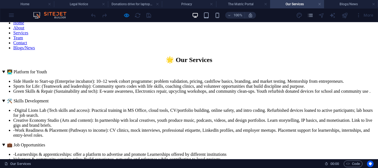
click at [19, 25] on link "Home" at bounding box center [18, 22] width 11 height 5
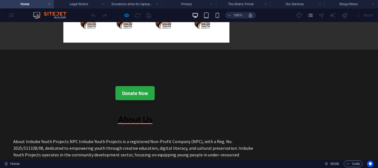
scroll to position [0, 0]
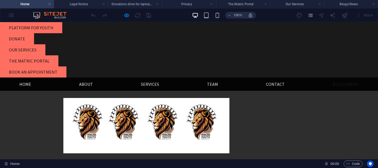
click at [353, 86] on link "Blogs/News" at bounding box center [345, 84] width 35 height 13
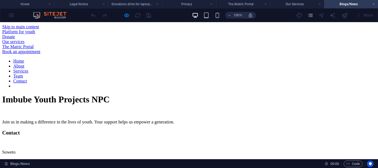
click at [24, 63] on link "Home" at bounding box center [18, 61] width 11 height 5
click at [28, 73] on link "Services" at bounding box center [20, 71] width 15 height 5
click at [284, 2] on h4 "Our Services" at bounding box center [297, 4] width 54 height 6
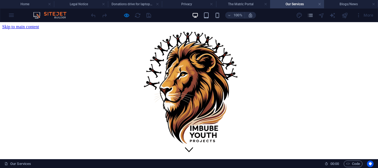
scroll to position [286, 0]
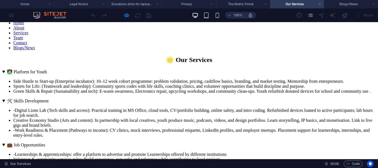
click at [35, 50] on link "Blogs/News" at bounding box center [24, 47] width 22 height 5
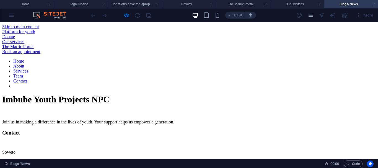
scroll to position [0, 0]
click at [28, 73] on link "Services" at bounding box center [20, 71] width 15 height 5
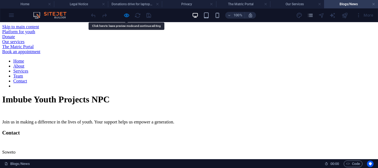
click at [24, 63] on link "Home" at bounding box center [18, 61] width 11 height 5
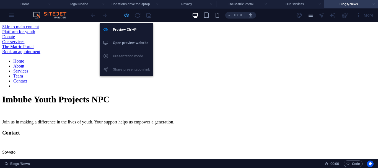
click at [125, 17] on icon "button" at bounding box center [127, 15] width 6 height 6
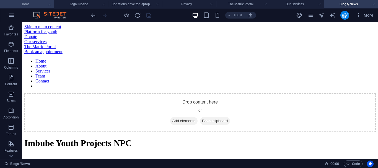
click at [20, 3] on h4 "Home" at bounding box center [27, 4] width 54 height 6
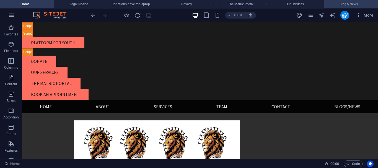
click at [352, 1] on h4 "Blogs/News" at bounding box center [351, 4] width 54 height 6
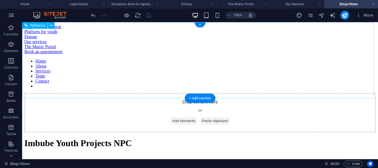
click at [30, 89] on nav "Home About Services Team Contact" at bounding box center [200, 74] width 352 height 30
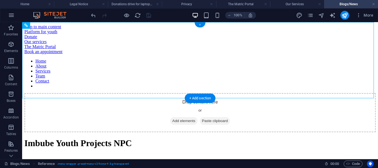
drag, startPoint x: 201, startPoint y: 26, endPoint x: 82, endPoint y: 42, distance: 120.2
click at [201, 26] on div "+" at bounding box center [200, 24] width 11 height 5
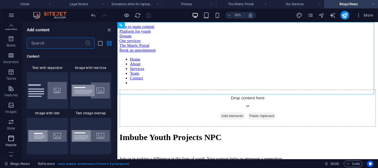
scroll to position [83, 0]
click at [11, 117] on p "Header" at bounding box center [11, 117] width 11 height 4
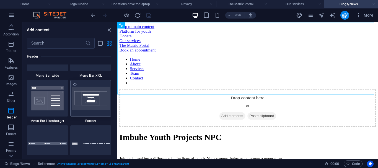
scroll to position [3529, 0]
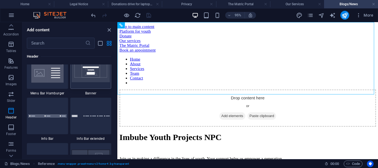
click at [92, 78] on img at bounding box center [91, 70] width 38 height 23
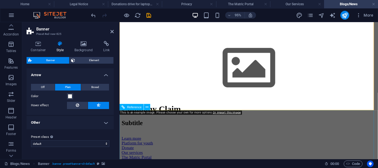
scroll to position [0, 0]
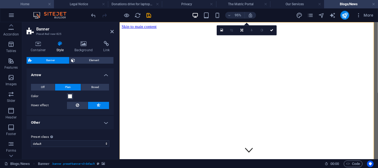
click at [16, 5] on h4 "Home" at bounding box center [27, 4] width 54 height 6
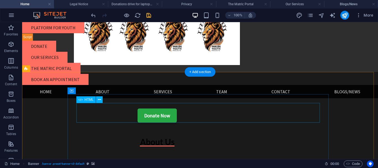
scroll to position [28, 0]
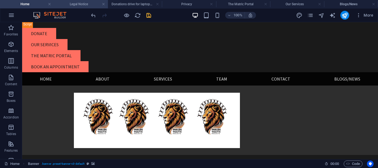
click at [80, 6] on h4 "Legal Notice" at bounding box center [81, 4] width 54 height 6
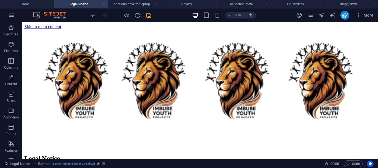
scroll to position [0, 0]
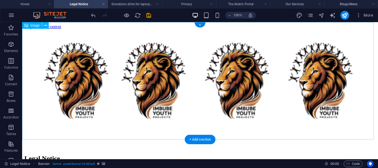
click at [100, 50] on figure at bounding box center [200, 89] width 352 height 120
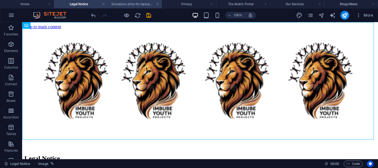
click at [130, 4] on h4 "Donations drive for laptops and devices" at bounding box center [135, 4] width 54 height 6
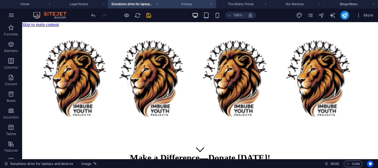
click at [174, 2] on h4 "Privacy" at bounding box center [189, 4] width 54 height 6
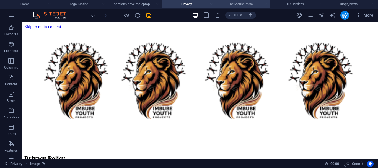
click at [234, 3] on h4 "The Matric Portal" at bounding box center [243, 4] width 54 height 6
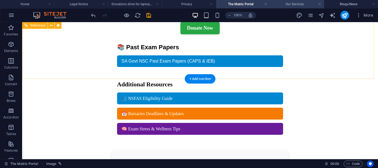
scroll to position [152, 0]
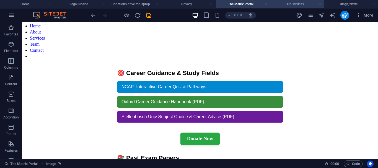
click at [295, 4] on h4 "Our Services" at bounding box center [297, 4] width 54 height 6
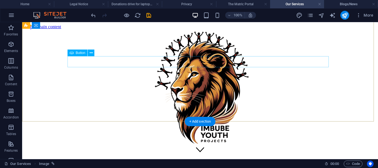
scroll to position [138, 0]
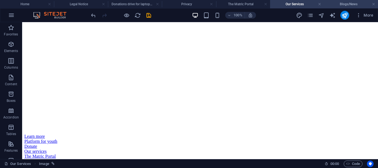
click at [335, 1] on h4 "Blogs/News" at bounding box center [351, 4] width 54 height 6
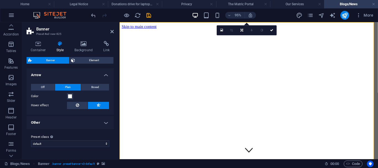
scroll to position [0, 0]
click at [157, 24] on icon at bounding box center [156, 25] width 3 height 6
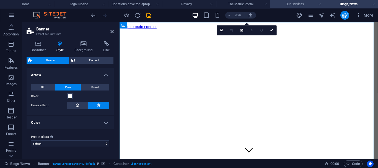
click at [293, 2] on h4 "Our Services" at bounding box center [297, 4] width 54 height 6
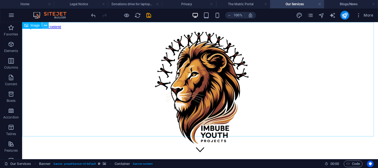
click at [48, 25] on button at bounding box center [45, 25] width 7 height 7
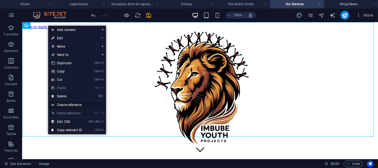
click at [67, 105] on link "Create reference" at bounding box center [77, 105] width 58 height 8
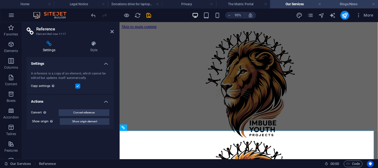
click at [353, 5] on h4 "Blogs/News" at bounding box center [351, 4] width 54 height 6
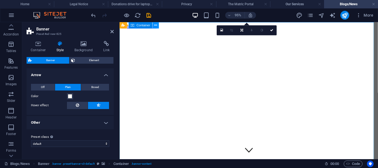
click at [157, 27] on icon at bounding box center [156, 25] width 3 height 6
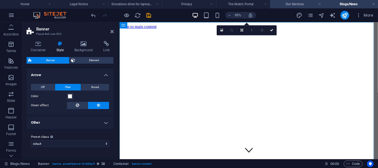
click at [295, 4] on h4 "Our Services" at bounding box center [297, 4] width 54 height 6
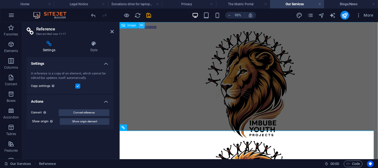
click at [143, 25] on icon at bounding box center [141, 25] width 3 height 6
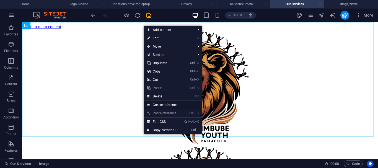
click at [167, 106] on link "Create reference" at bounding box center [173, 105] width 58 height 8
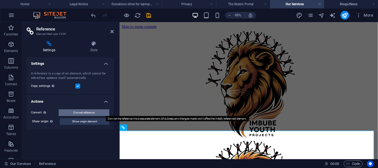
drag, startPoint x: 86, startPoint y: 115, endPoint x: 15, endPoint y: 50, distance: 96.0
click at [86, 115] on span "Convert reference" at bounding box center [83, 112] width 21 height 7
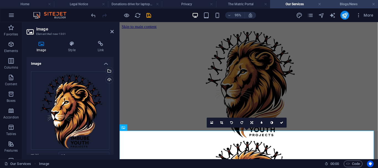
click at [345, 7] on li "Blogs/News" at bounding box center [351, 4] width 54 height 8
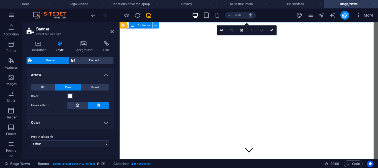
click at [158, 26] on button at bounding box center [156, 25] width 6 height 6
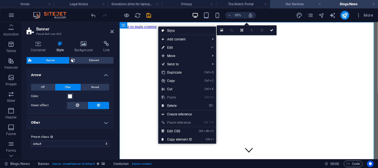
click at [284, 1] on h4 "Our Services" at bounding box center [297, 4] width 54 height 6
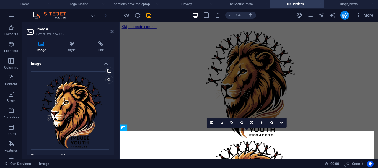
click at [111, 32] on icon at bounding box center [111, 31] width 3 height 4
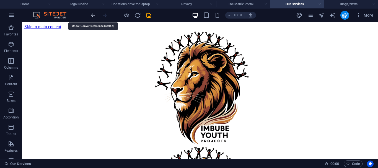
click at [92, 16] on icon "undo" at bounding box center [93, 15] width 6 height 6
click at [94, 17] on icon "undo" at bounding box center [93, 15] width 6 height 6
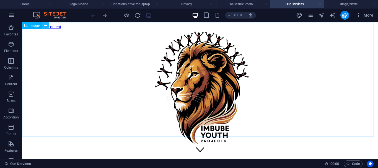
click at [44, 27] on icon at bounding box center [45, 26] width 3 height 6
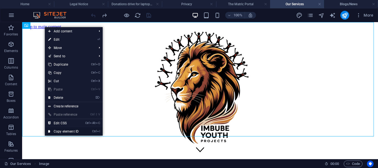
click at [74, 130] on link "Ctrl I Copy element ID" at bounding box center [63, 131] width 37 height 8
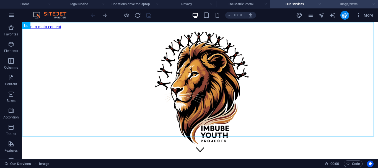
drag, startPoint x: 343, startPoint y: 1, endPoint x: 63, endPoint y: 44, distance: 282.7
click at [343, 1] on h4 "Blogs/News" at bounding box center [351, 4] width 54 height 6
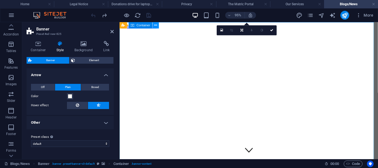
click at [155, 26] on icon at bounding box center [156, 25] width 3 height 6
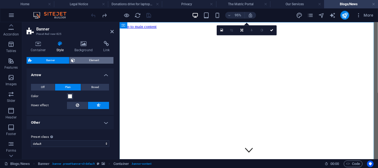
click at [85, 60] on span "Element" at bounding box center [94, 60] width 35 height 7
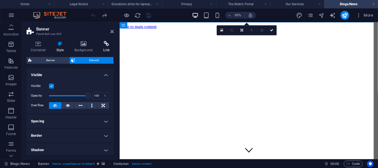
click at [103, 44] on icon at bounding box center [106, 44] width 15 height 6
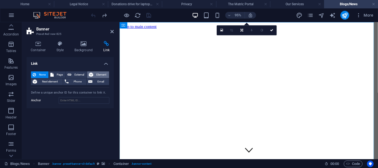
click at [101, 73] on span "Element" at bounding box center [101, 74] width 12 height 7
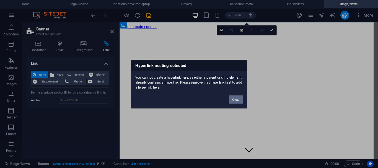
drag, startPoint x: 235, startPoint y: 97, endPoint x: 121, endPoint y: 79, distance: 115.3
click at [235, 97] on button "Okay" at bounding box center [236, 99] width 14 height 8
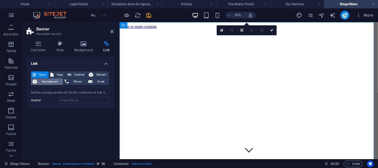
click at [47, 81] on span "Next element" at bounding box center [50, 81] width 22 height 7
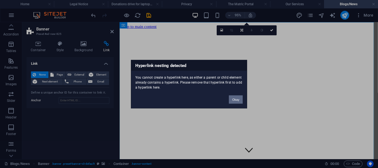
click at [240, 100] on button "Okay" at bounding box center [236, 99] width 14 height 8
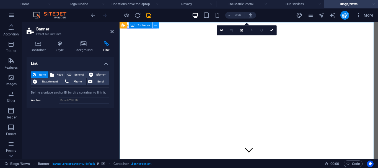
click at [156, 26] on icon at bounding box center [156, 25] width 3 height 6
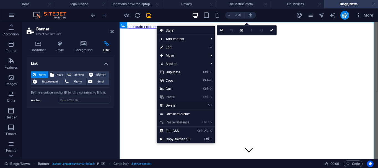
click at [174, 107] on link "⌦ Delete" at bounding box center [175, 105] width 37 height 8
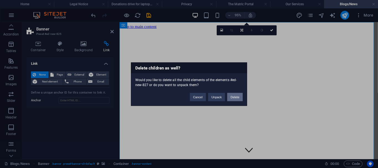
click at [234, 97] on button "Delete" at bounding box center [235, 97] width 16 height 8
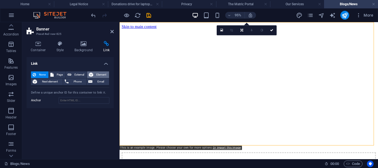
click at [105, 75] on span "Element" at bounding box center [101, 74] width 12 height 7
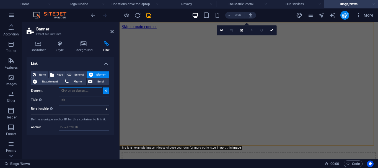
paste input "#ed-895347483"
click at [88, 100] on input "Title Additional link description, should not be the same as the link text. The…" at bounding box center [84, 100] width 51 height 7
click at [86, 93] on input "Element" at bounding box center [80, 91] width 43 height 7
click at [107, 91] on button at bounding box center [106, 91] width 7 height 7
click at [94, 90] on input "Element" at bounding box center [80, 91] width 43 height 7
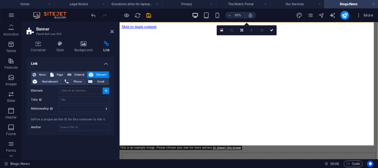
click at [155, 29] on figure at bounding box center [256, 29] width 268 height 0
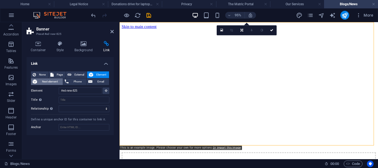
click at [41, 81] on span "Next element" at bounding box center [50, 81] width 22 height 7
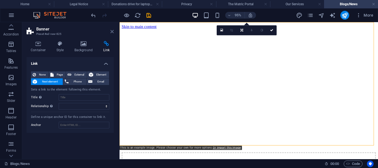
drag, startPoint x: 112, startPoint y: 31, endPoint x: 91, endPoint y: 12, distance: 28.9
click at [112, 31] on icon at bounding box center [111, 31] width 3 height 4
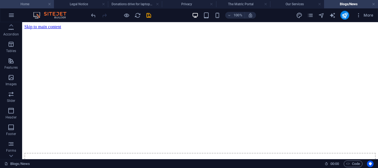
click at [21, 1] on h4 "Home" at bounding box center [27, 4] width 54 height 6
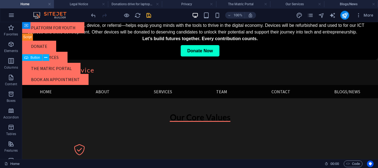
scroll to position [1841, 0]
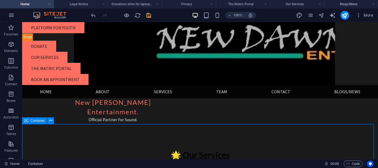
scroll to position [1536, 0]
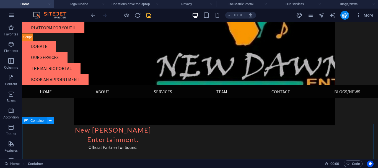
click at [53, 120] on button at bounding box center [50, 120] width 7 height 7
click at [50, 120] on icon at bounding box center [50, 121] width 3 height 6
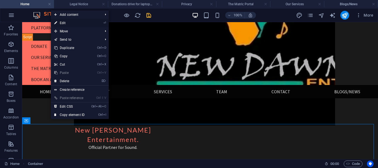
click at [73, 24] on link "⏎ Edit" at bounding box center [69, 23] width 37 height 8
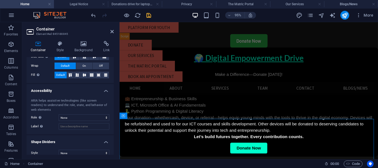
scroll to position [117, 0]
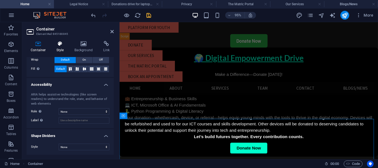
click at [58, 45] on icon at bounding box center [60, 44] width 16 height 6
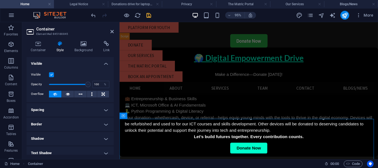
scroll to position [77, 0]
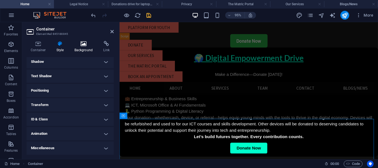
click at [83, 44] on icon at bounding box center [83, 44] width 27 height 6
